Goal: Use online tool/utility

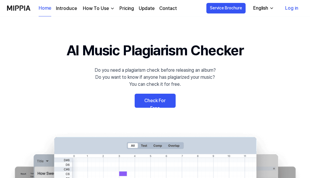
click at [146, 101] on link "Check For Free" at bounding box center [155, 101] width 41 height 14
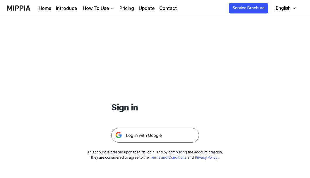
click at [152, 135] on img at bounding box center [155, 135] width 88 height 15
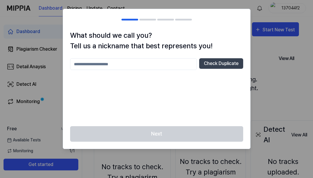
click at [184, 64] on input "text" at bounding box center [133, 64] width 127 height 12
type input "*******"
click at [212, 66] on button "Check Duplicate" at bounding box center [221, 63] width 44 height 11
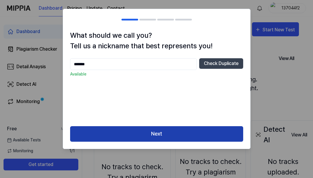
click at [156, 135] on button "Next" at bounding box center [156, 134] width 173 height 16
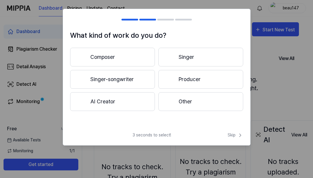
click at [175, 102] on button "Other" at bounding box center [200, 101] width 85 height 19
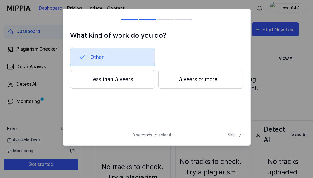
click at [139, 78] on button "Less than 3 years" at bounding box center [112, 79] width 85 height 19
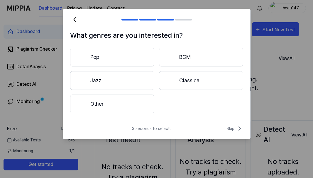
click at [136, 104] on button "Other" at bounding box center [112, 104] width 84 height 19
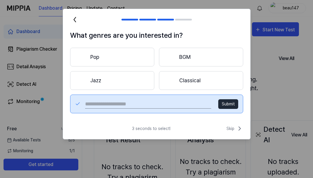
click at [197, 81] on button "Classical" at bounding box center [201, 80] width 84 height 19
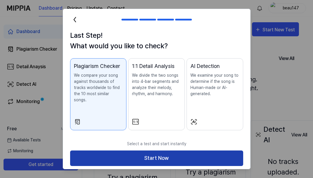
click at [196, 151] on button "Start Now" at bounding box center [156, 159] width 173 height 16
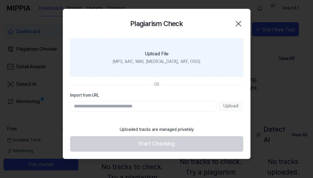
click at [171, 61] on div "(MP3, AAC, WAV, FLAC, AIFF, OGG)" at bounding box center [156, 62] width 88 height 6
click at [0, 0] on input "Upload File (MP3, AAC, WAV, FLAC, AIFF, OGG)" at bounding box center [0, 0] width 0 height 0
click at [165, 65] on label "Upload File (MP3, AAC, WAV, FLAC, AIFF, OGG)" at bounding box center [156, 57] width 173 height 38
click at [0, 0] on input "Upload File (MP3, AAC, WAV, FLAC, AIFF, OGG)" at bounding box center [0, 0] width 0 height 0
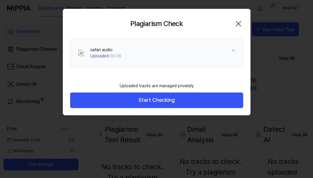
click at [169, 99] on button "Start Checking" at bounding box center [156, 101] width 173 height 16
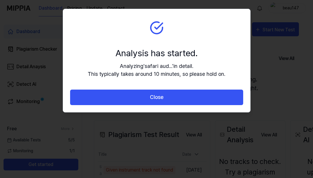
click at [196, 51] on div "Analysis has started." at bounding box center [156, 53] width 137 height 13
